Goal: Contribute content: Contribute content

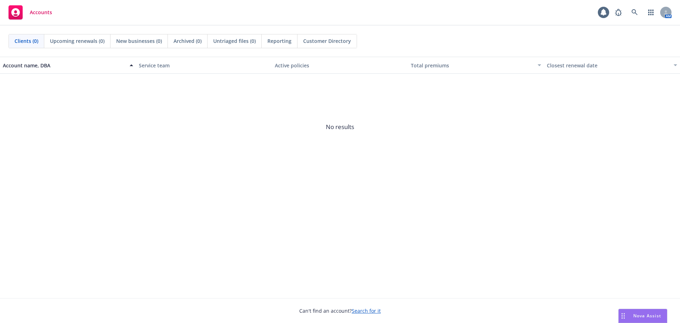
click at [364, 309] on link "Search for it" at bounding box center [366, 310] width 29 height 7
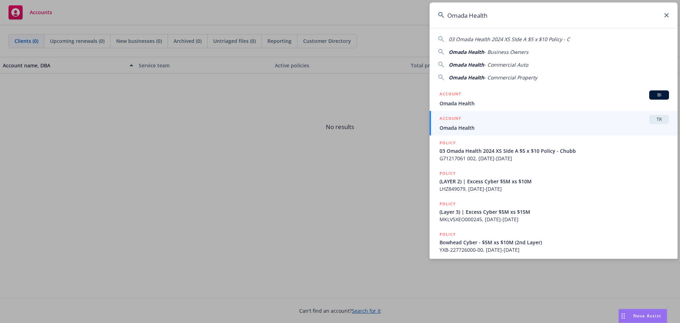
type input "Omada Health"
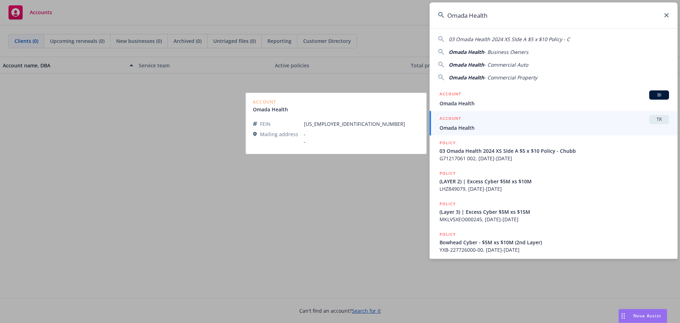
click at [446, 128] on span "Omada Health" at bounding box center [553, 127] width 229 height 7
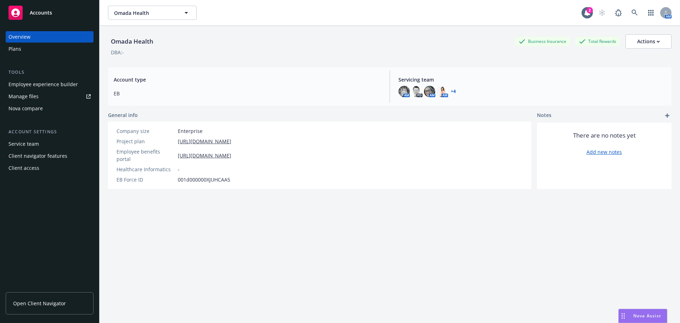
click at [17, 49] on div "Plans" at bounding box center [14, 48] width 13 height 11
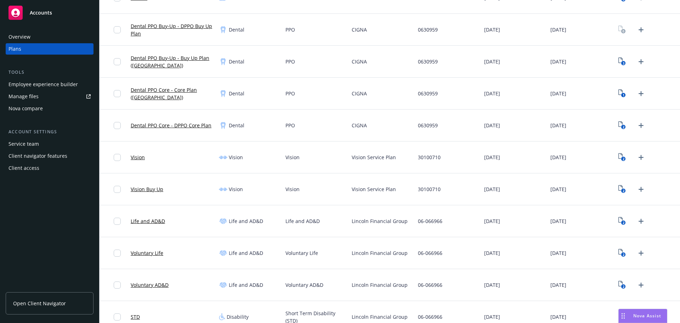
scroll to position [283, 0]
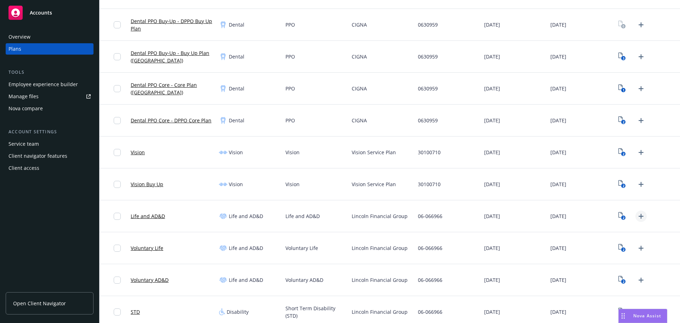
click at [638, 218] on icon "Upload Plan Documents" at bounding box center [640, 215] width 5 height 5
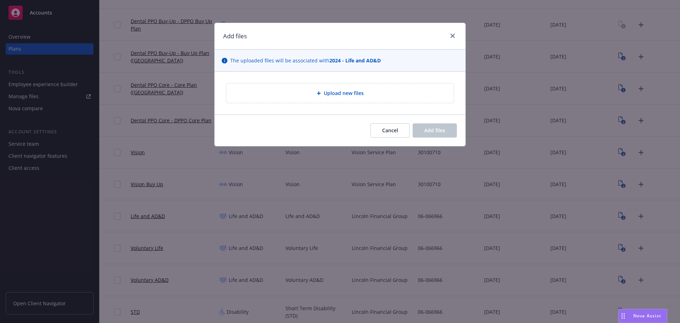
click at [352, 93] on span "Upload new files" at bounding box center [344, 92] width 40 height 7
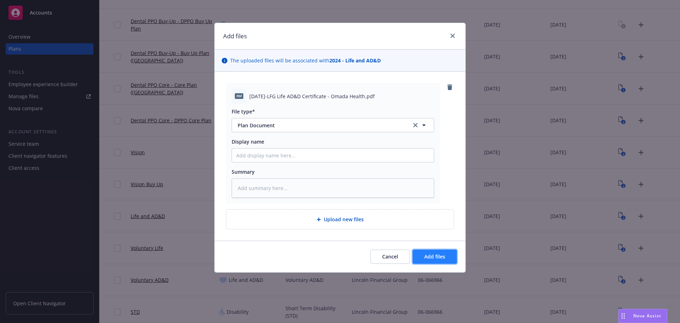
click at [427, 255] on span "Add files" at bounding box center [434, 256] width 21 height 7
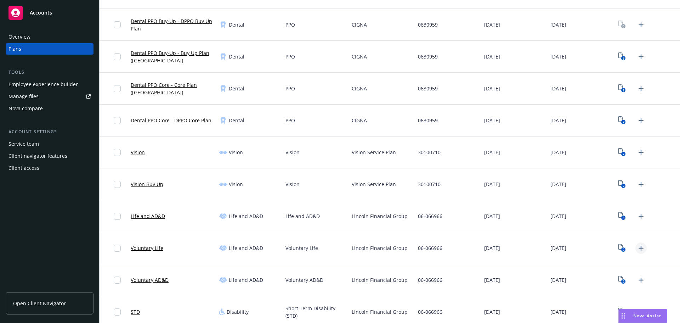
click at [638, 248] on icon "Upload Plan Documents" at bounding box center [640, 247] width 5 height 5
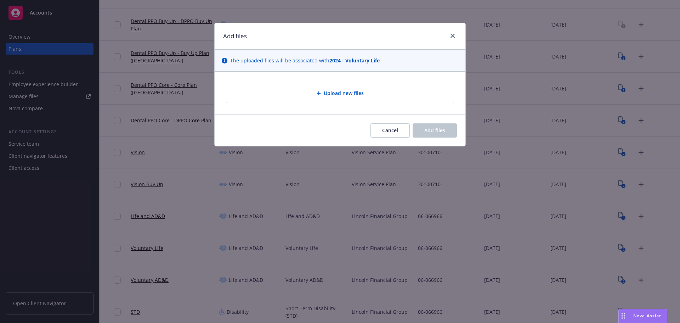
click at [283, 93] on div "Upload new files" at bounding box center [340, 93] width 216 height 8
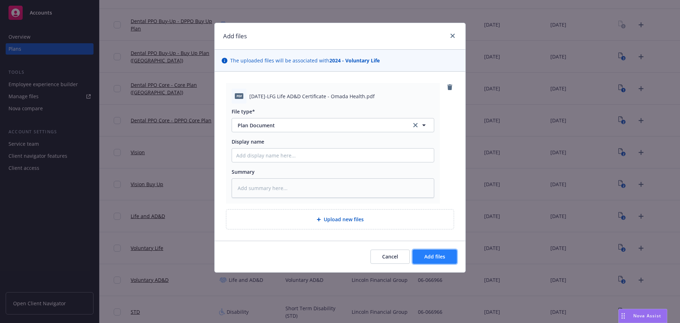
click at [426, 255] on span "Add files" at bounding box center [434, 256] width 21 height 7
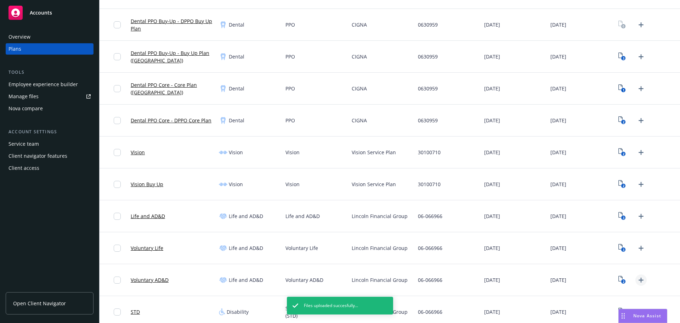
click at [637, 280] on icon "Upload Plan Documents" at bounding box center [641, 279] width 8 height 8
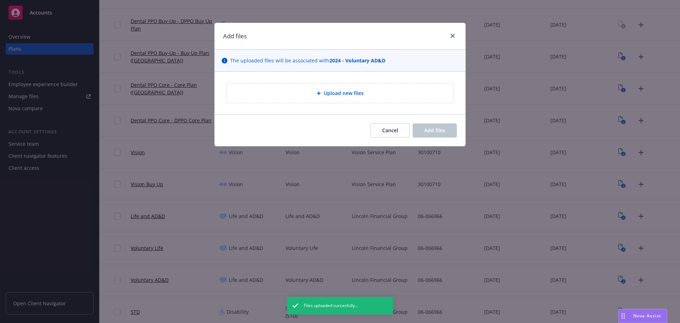
click at [296, 95] on div "Upload new files" at bounding box center [340, 93] width 216 height 8
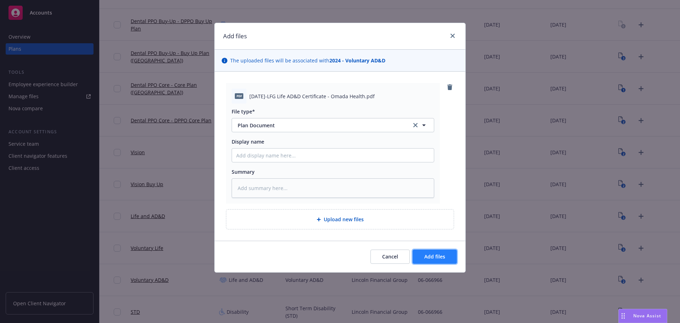
click at [426, 259] on span "Add files" at bounding box center [434, 256] width 21 height 7
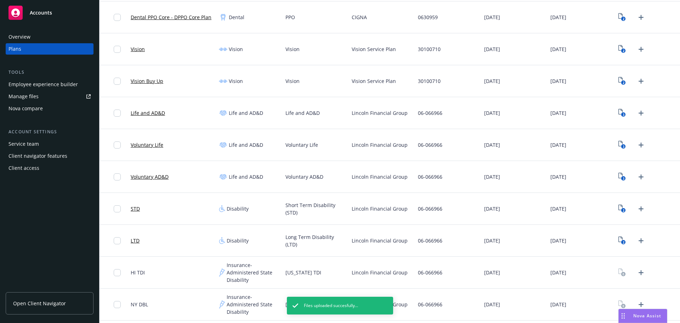
scroll to position [389, 0]
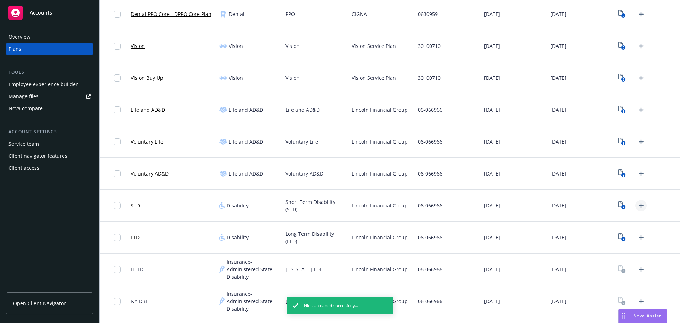
click at [639, 207] on icon "Upload Plan Documents" at bounding box center [641, 205] width 8 height 8
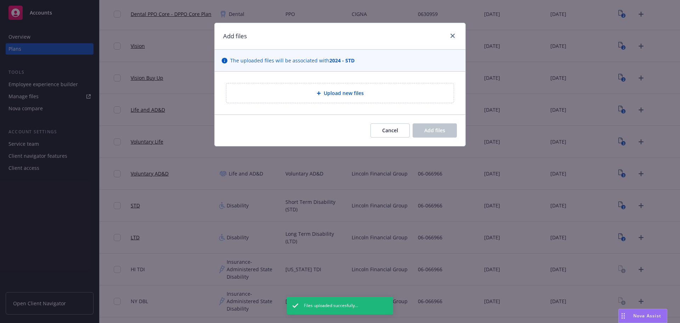
click at [292, 96] on div "Upload new files" at bounding box center [340, 93] width 216 height 8
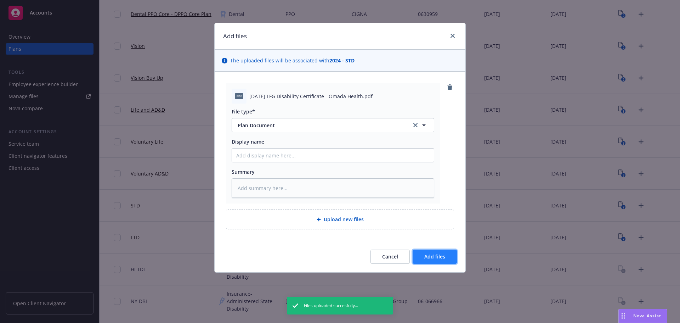
click at [430, 256] on span "Add files" at bounding box center [434, 256] width 21 height 7
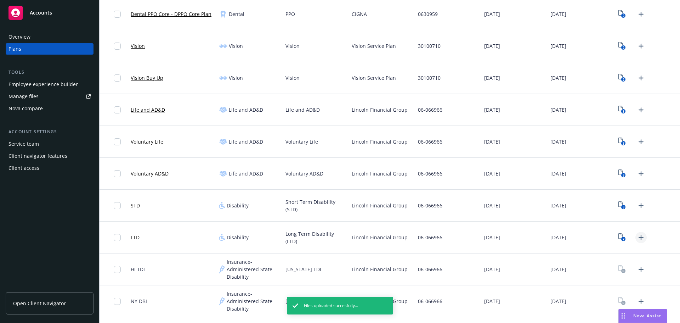
click at [637, 238] on icon "Upload Plan Documents" at bounding box center [641, 237] width 8 height 8
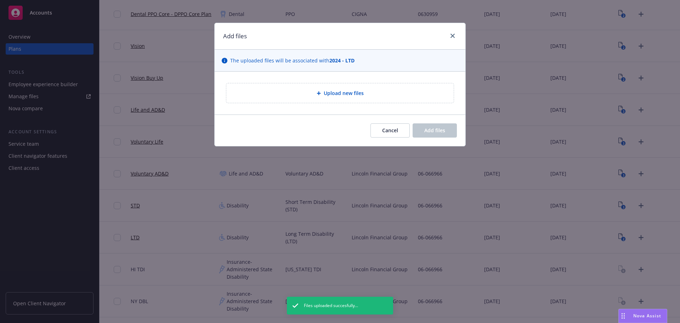
click at [343, 101] on div "Upload new files" at bounding box center [339, 92] width 227 height 19
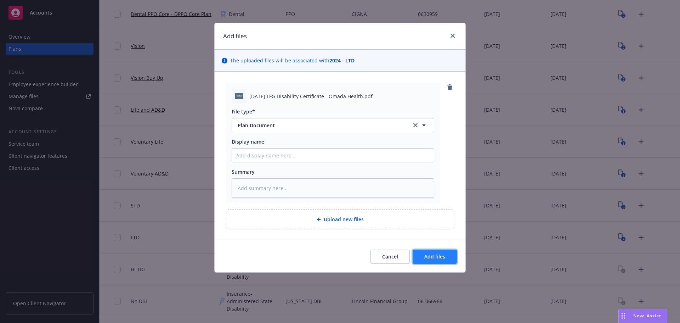
click at [426, 256] on span "Add files" at bounding box center [434, 256] width 21 height 7
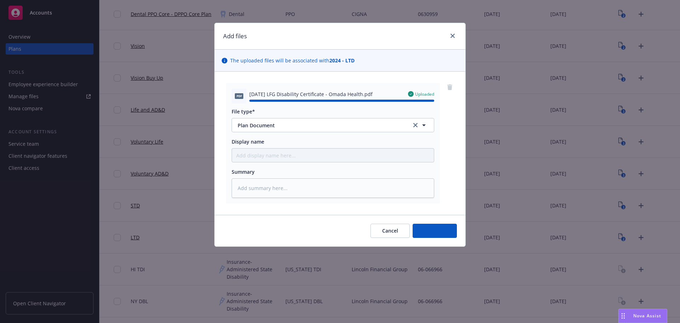
type textarea "x"
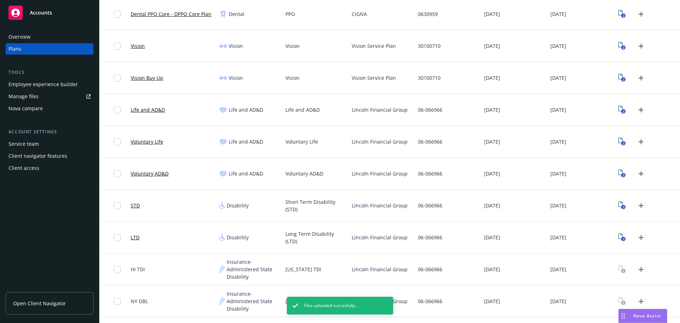
click at [30, 97] on div "Manage files" at bounding box center [23, 96] width 30 height 11
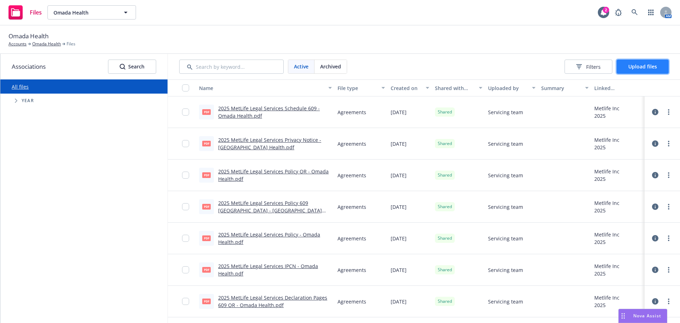
click at [646, 70] on button "Upload files" at bounding box center [642, 66] width 52 height 14
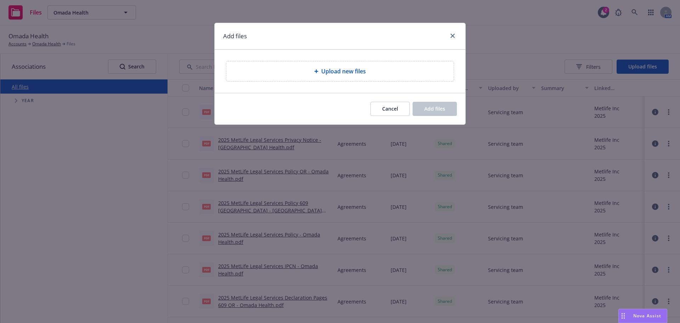
click at [342, 72] on span "Upload new files" at bounding box center [343, 71] width 45 height 8
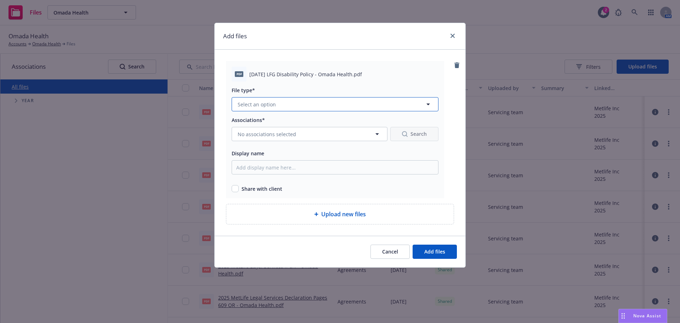
click at [286, 103] on button "Select an option" at bounding box center [335, 104] width 207 height 14
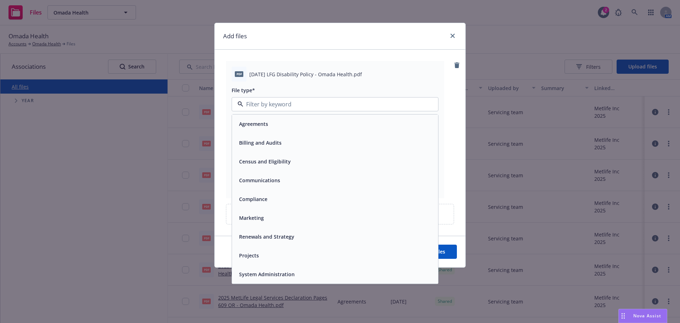
click at [250, 122] on span "Agreements" at bounding box center [253, 123] width 29 height 7
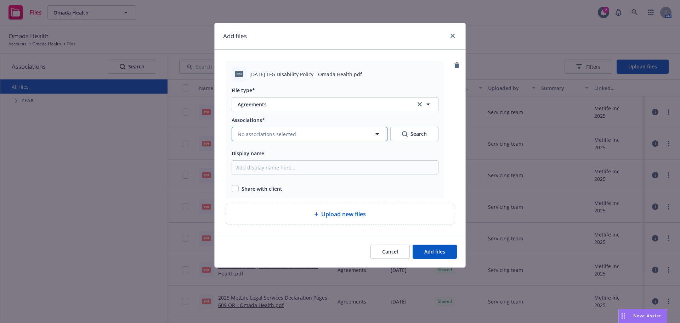
click at [259, 137] on span "No associations selected" at bounding box center [267, 133] width 58 height 7
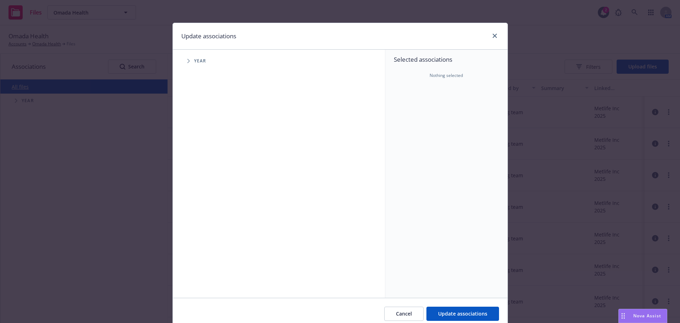
click at [187, 62] on icon "Tree Example" at bounding box center [188, 61] width 3 height 4
click at [203, 156] on input "Tree Example" at bounding box center [206, 157] width 7 height 7
checkbox input "true"
click at [196, 159] on icon "Tree Example" at bounding box center [197, 158] width 3 height 4
click at [205, 172] on icon "Tree Example" at bounding box center [206, 173] width 2 height 4
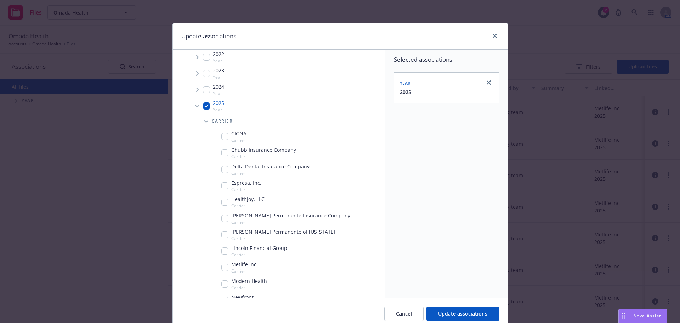
scroll to position [71, 0]
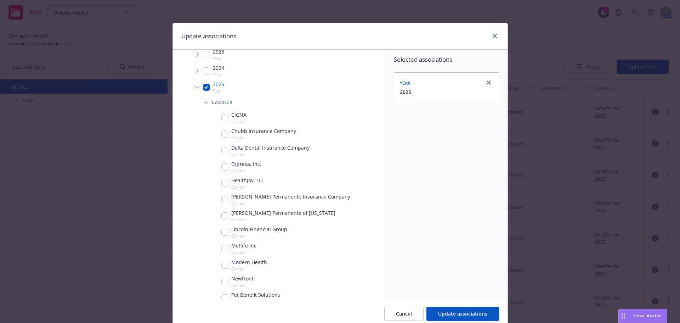
click at [221, 232] on input "Tree Example" at bounding box center [224, 231] width 7 height 7
checkbox input "true"
click at [440, 316] on span "Update associations" at bounding box center [462, 313] width 49 height 7
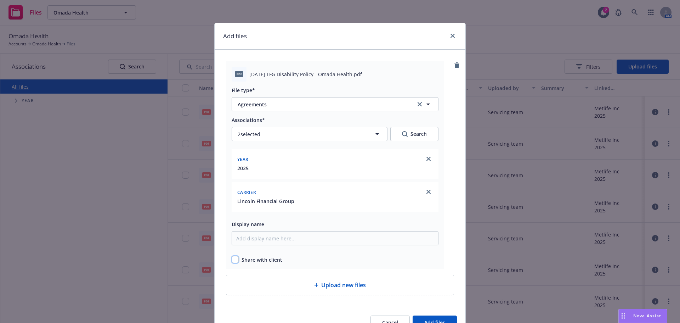
click at [234, 261] on input "checkbox" at bounding box center [235, 259] width 7 height 7
checkbox input "true"
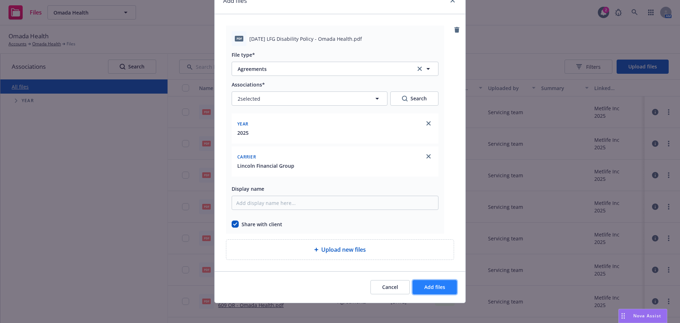
click at [425, 294] on button "Add files" at bounding box center [434, 287] width 44 height 14
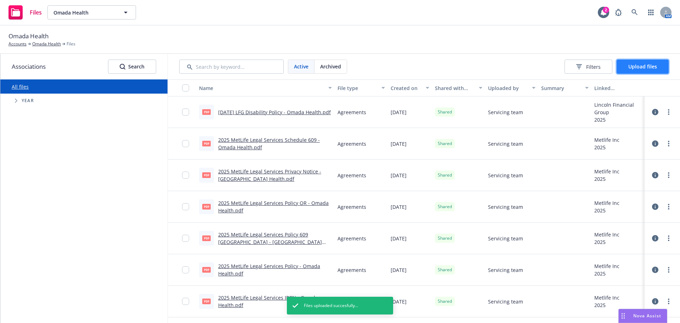
click at [633, 67] on span "Upload files" at bounding box center [642, 66] width 29 height 7
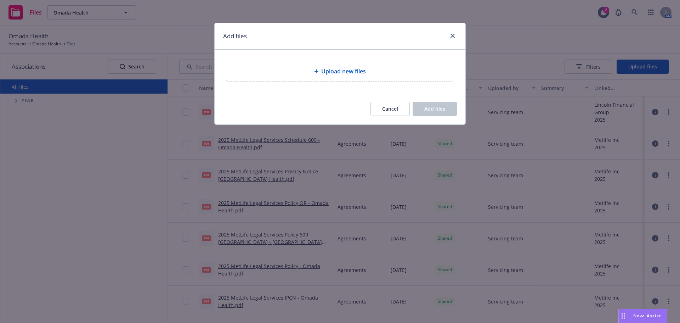
click at [236, 69] on div "Upload new files" at bounding box center [340, 71] width 216 height 8
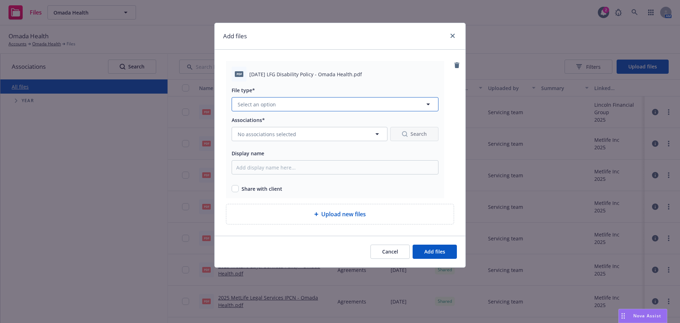
click at [311, 104] on button "Select an option" at bounding box center [335, 104] width 207 height 14
click at [274, 126] on div "Agreements" at bounding box center [335, 124] width 198 height 10
click at [282, 134] on span "No associations selected" at bounding box center [267, 133] width 58 height 7
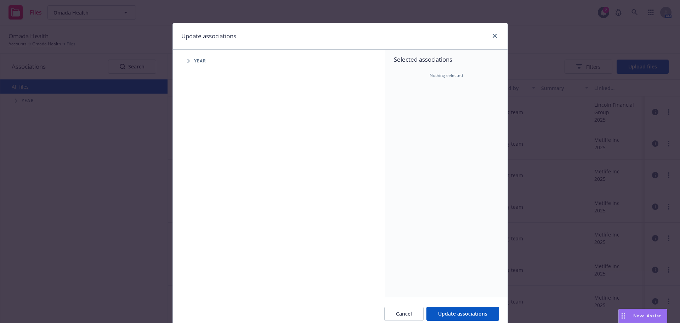
click at [187, 62] on icon "Tree Example" at bounding box center [188, 61] width 2 height 4
click at [203, 155] on input "Tree Example" at bounding box center [206, 157] width 7 height 7
checkbox input "true"
click at [196, 159] on icon "Tree Example" at bounding box center [197, 158] width 2 height 4
click at [205, 172] on icon "Tree Example" at bounding box center [206, 173] width 2 height 4
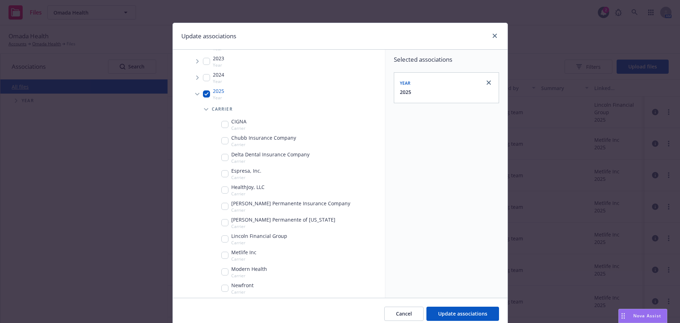
scroll to position [142, 0]
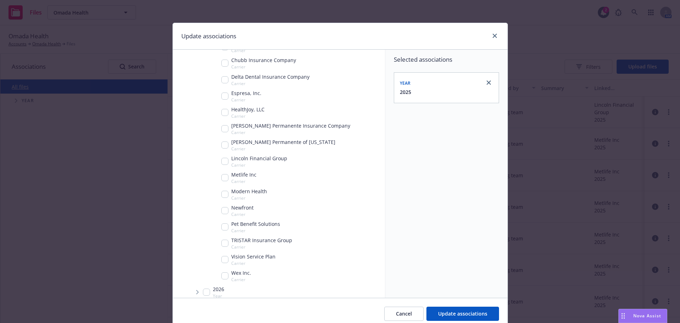
click at [223, 163] on input "Tree Example" at bounding box center [224, 161] width 7 height 7
checkbox input "true"
click at [449, 311] on span "Update associations" at bounding box center [462, 313] width 49 height 7
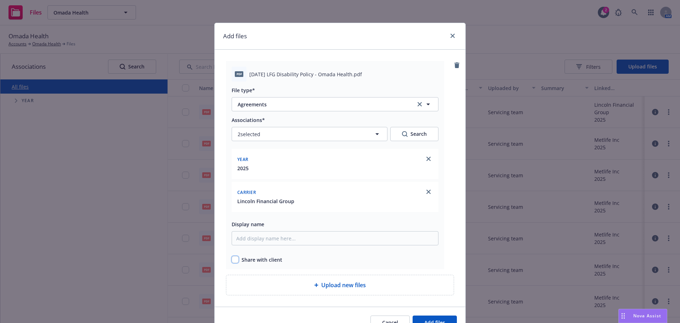
click at [232, 261] on input "checkbox" at bounding box center [235, 259] width 7 height 7
checkbox input "true"
click at [418, 317] on button "Add files" at bounding box center [434, 322] width 44 height 14
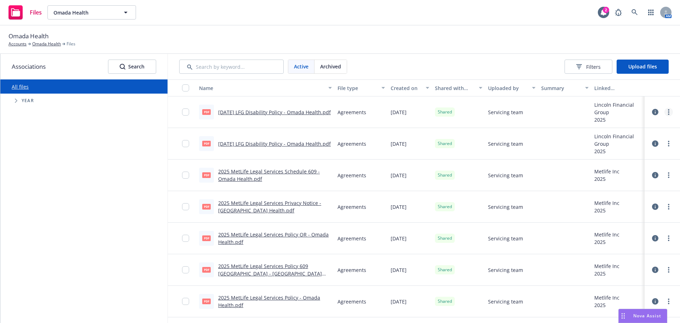
click at [665, 114] on link "more" at bounding box center [668, 112] width 8 height 8
click at [613, 139] on link "Archive" at bounding box center [632, 140] width 70 height 14
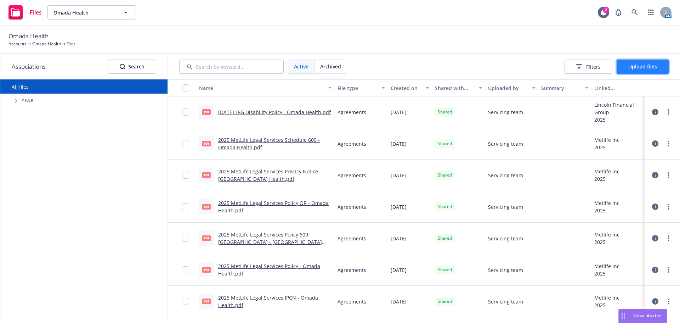
click at [631, 67] on span "Upload files" at bounding box center [642, 66] width 29 height 7
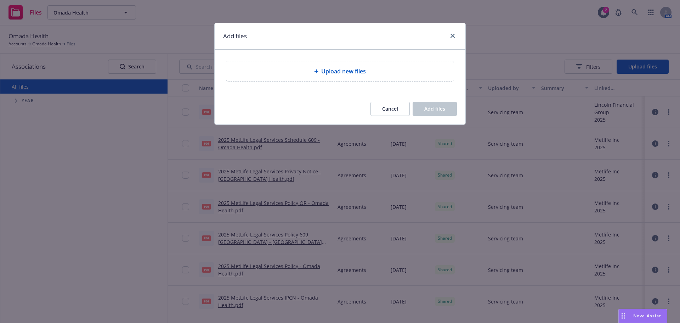
click at [330, 73] on span "Upload new files" at bounding box center [343, 71] width 45 height 8
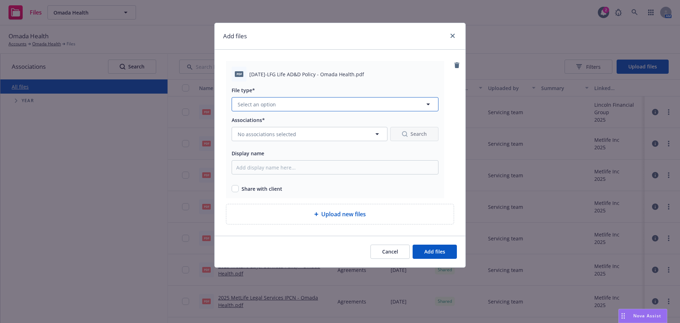
click at [258, 102] on span "Select an option" at bounding box center [257, 104] width 38 height 7
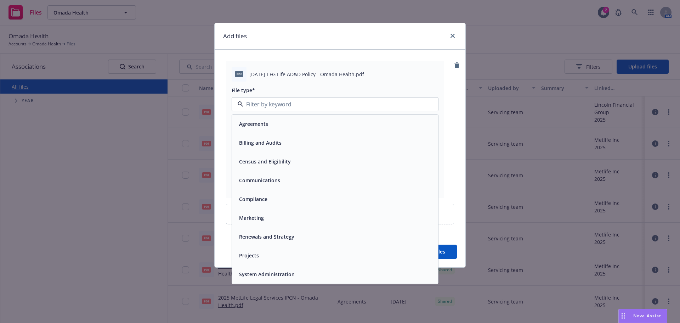
click at [248, 120] on div "Agreements" at bounding box center [252, 124] width 33 height 10
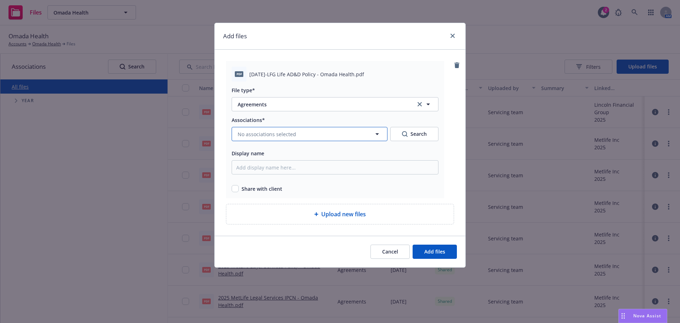
click at [252, 130] on span "No associations selected" at bounding box center [267, 133] width 58 height 7
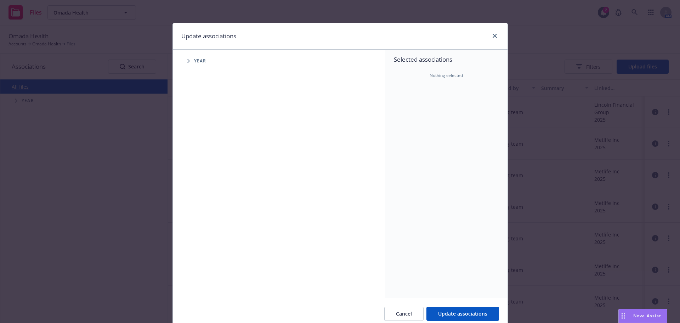
click at [187, 62] on icon "Tree Example" at bounding box center [188, 61] width 2 height 4
click at [204, 158] on input "Tree Example" at bounding box center [206, 157] width 7 height 7
checkbox input "true"
click at [196, 159] on icon "Tree Example" at bounding box center [197, 158] width 3 height 4
click at [205, 172] on icon "Tree Example" at bounding box center [206, 173] width 3 height 4
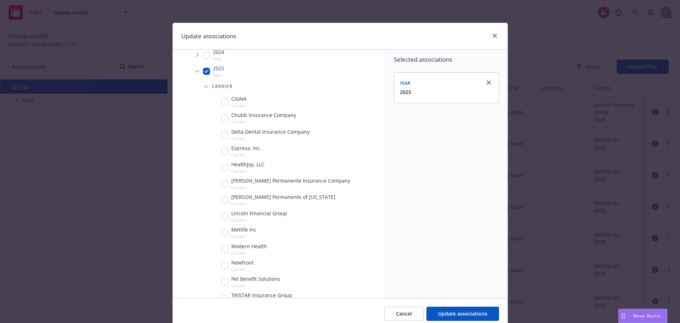
scroll to position [106, 0]
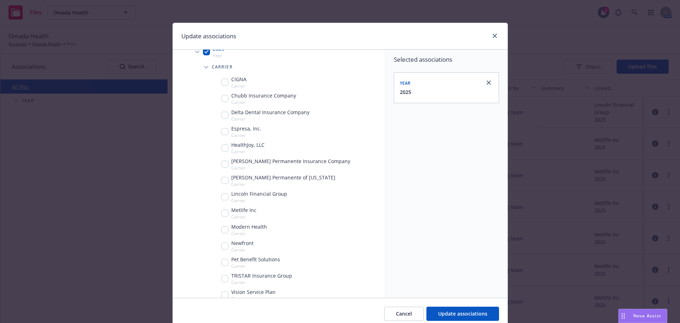
click at [222, 196] on input "Tree Example" at bounding box center [224, 196] width 7 height 7
checkbox input "true"
click at [438, 314] on span "Update associations" at bounding box center [462, 313] width 49 height 7
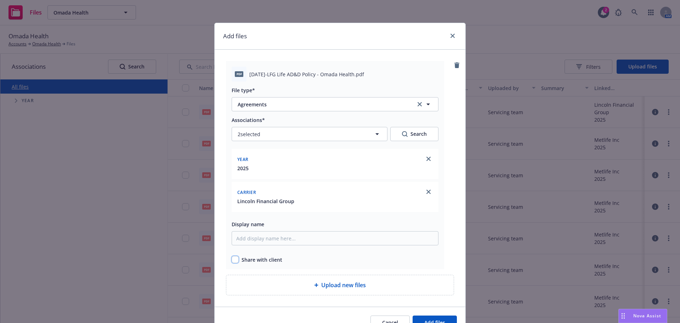
click at [232, 260] on input "checkbox" at bounding box center [235, 259] width 7 height 7
checkbox input "true"
click at [421, 319] on button "Add files" at bounding box center [434, 322] width 44 height 14
